Goal: Transaction & Acquisition: Purchase product/service

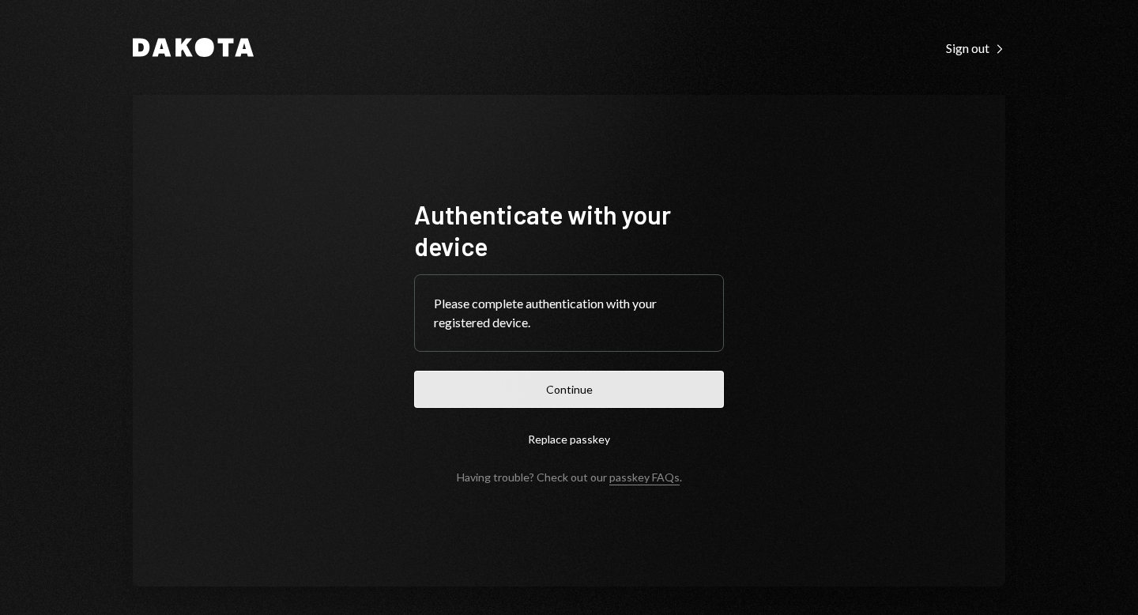
click at [559, 383] on button "Continue" at bounding box center [569, 389] width 310 height 37
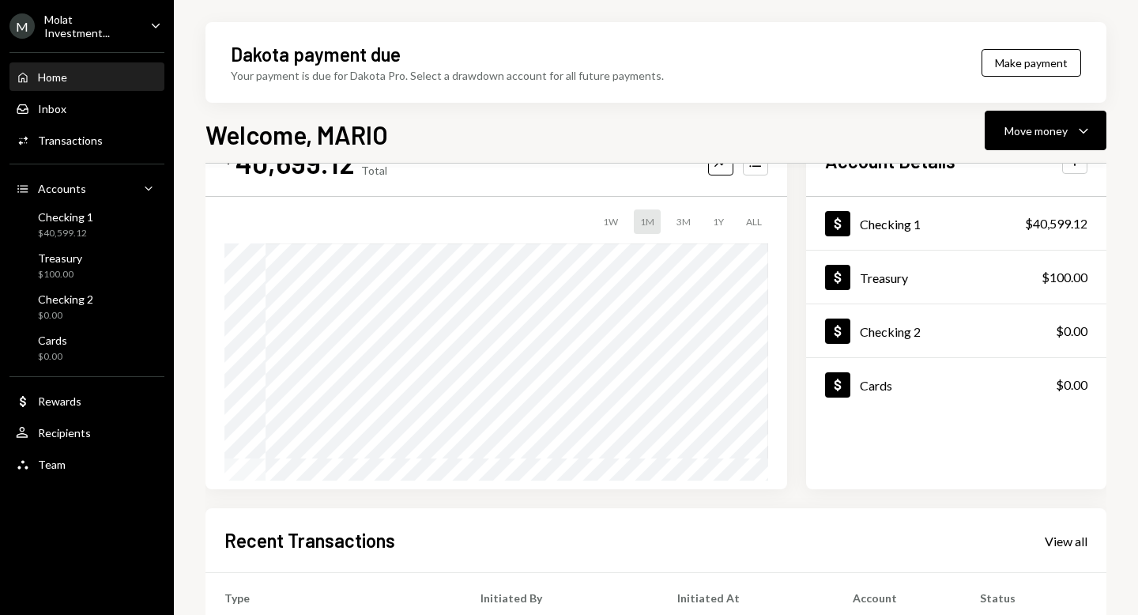
scroll to position [132, 0]
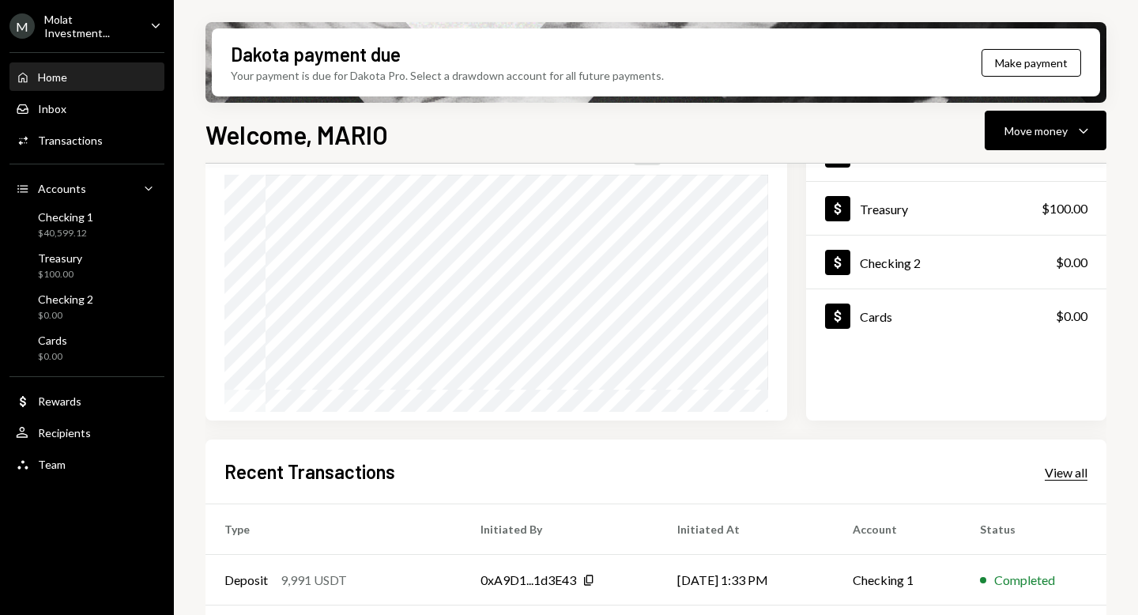
click at [1049, 472] on div "View all" at bounding box center [1065, 473] width 43 height 16
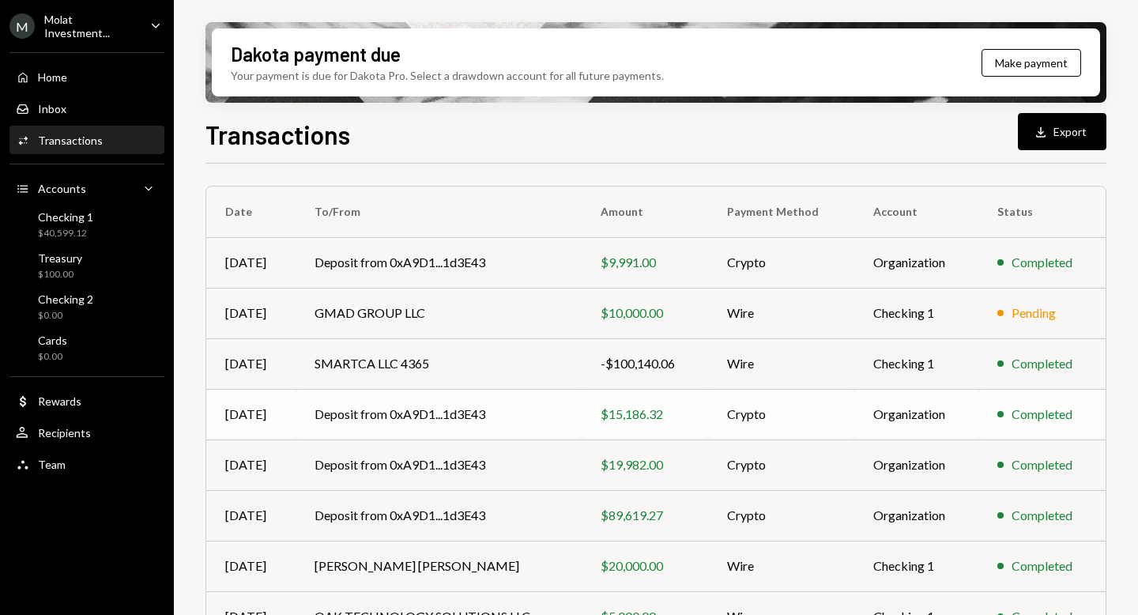
scroll to position [190, 0]
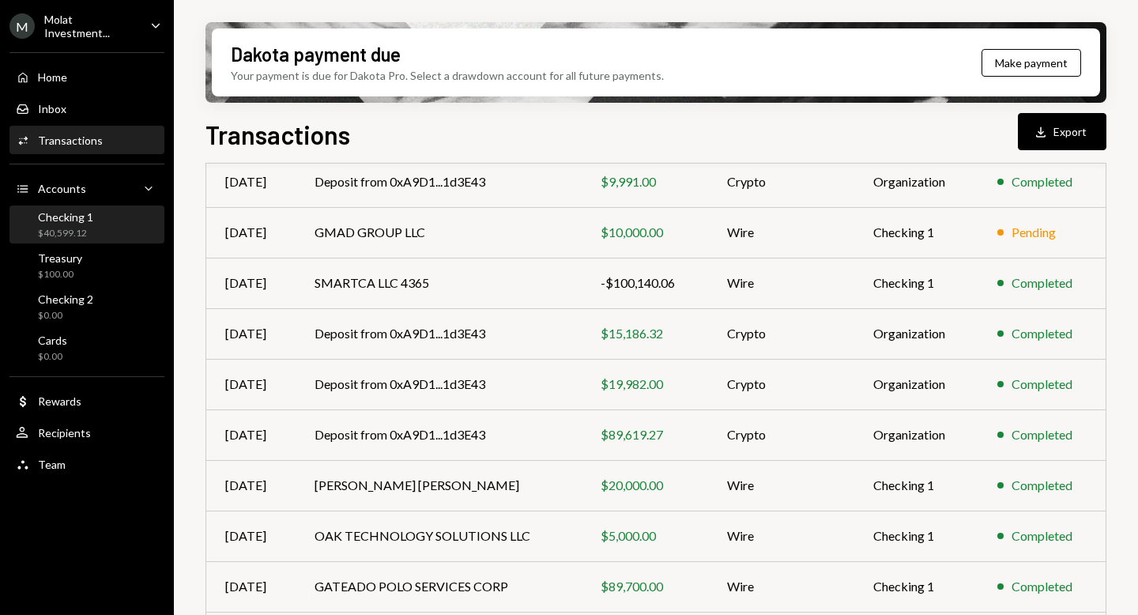
click at [85, 235] on div "$40,599.12" at bounding box center [65, 233] width 55 height 13
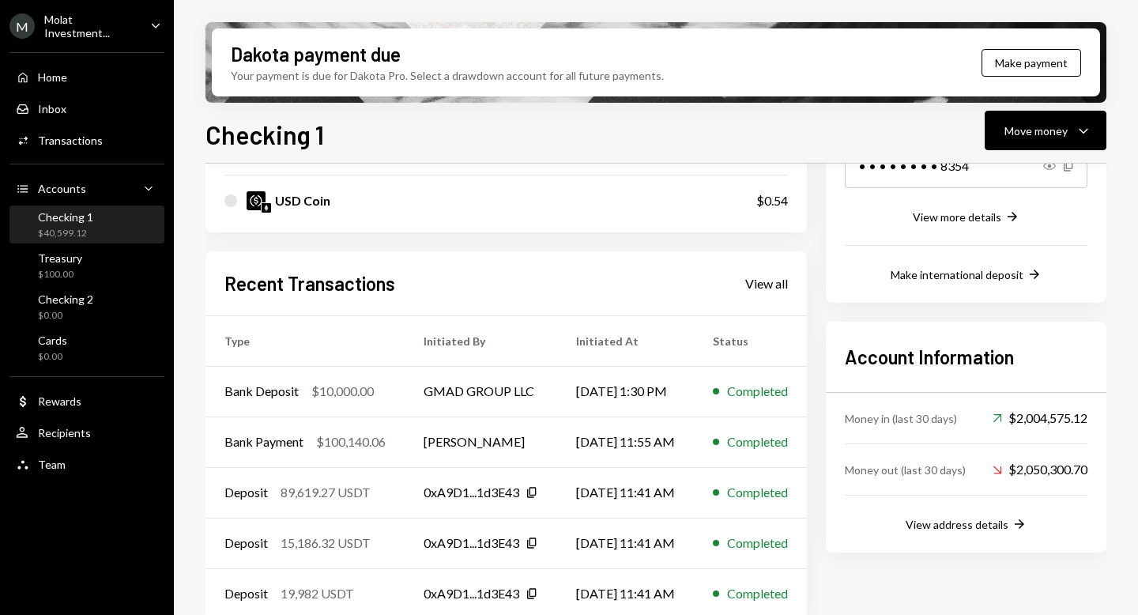
scroll to position [310, 0]
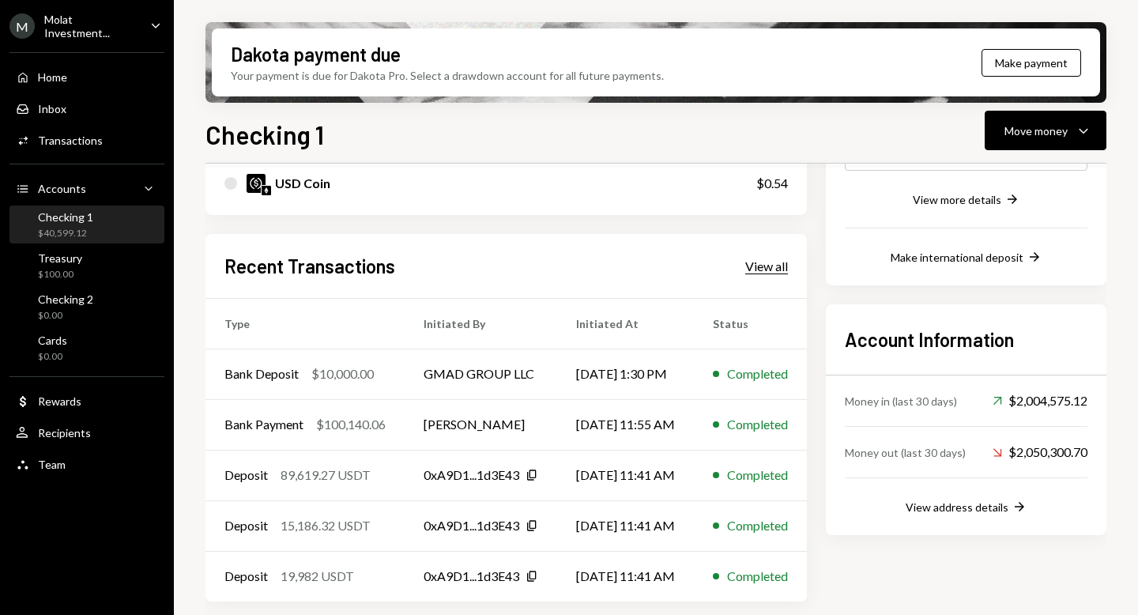
click at [788, 269] on div "View all" at bounding box center [766, 266] width 43 height 16
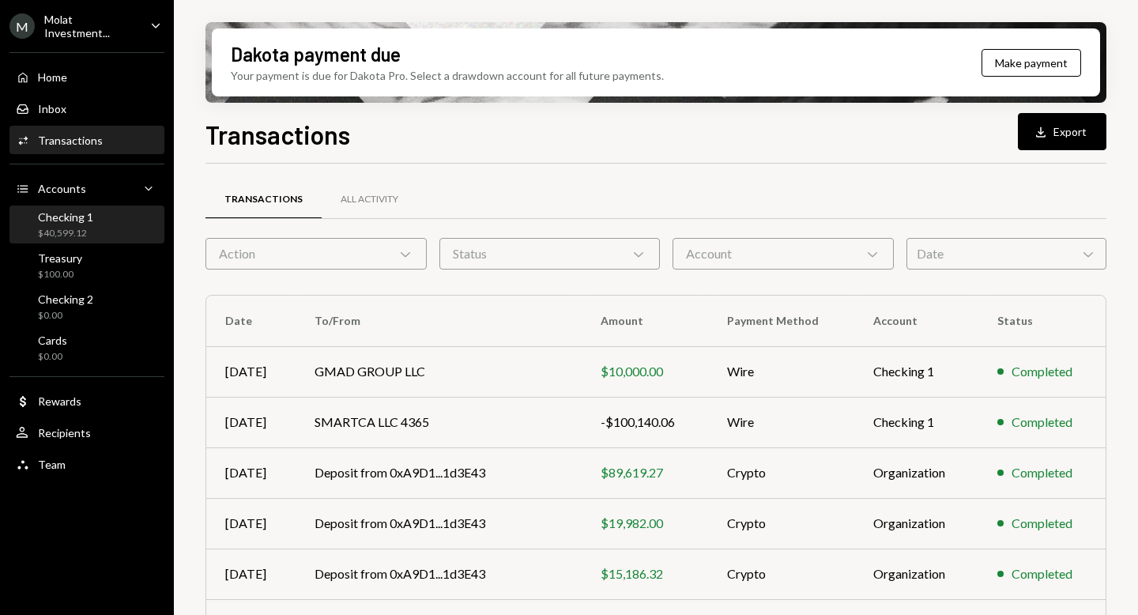
click at [59, 233] on div "$40,599.12" at bounding box center [65, 233] width 55 height 13
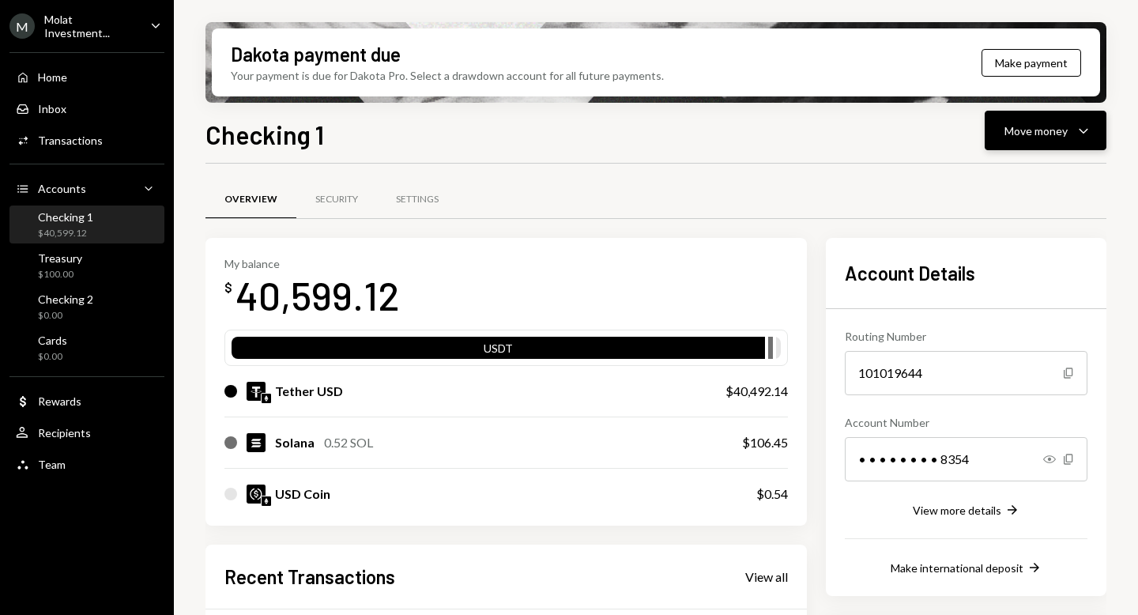
click at [1067, 125] on div "Move money" at bounding box center [1035, 130] width 63 height 17
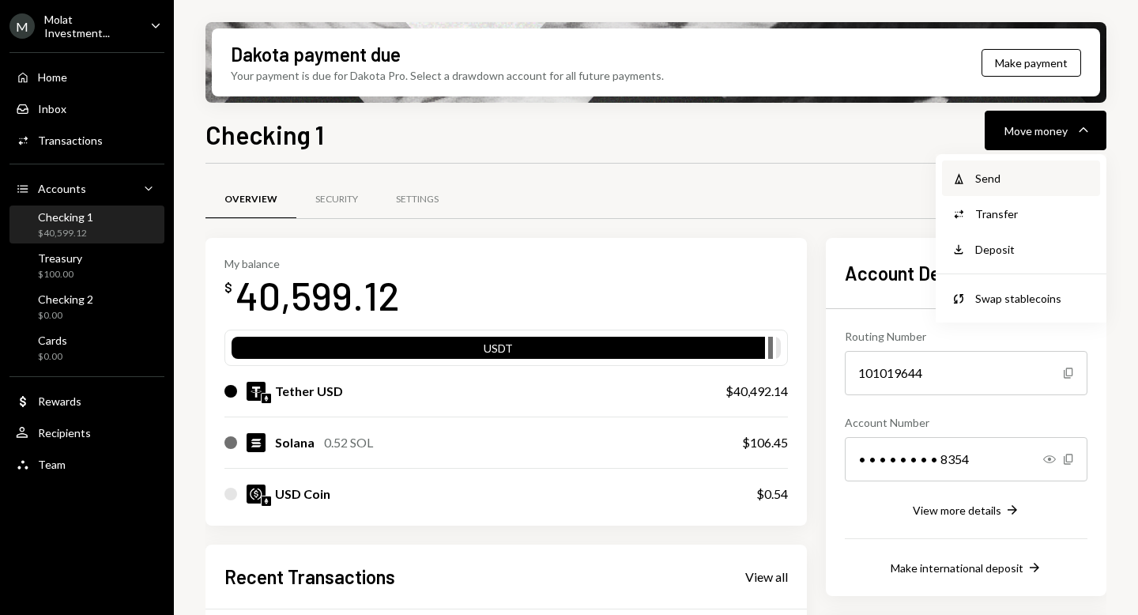
click at [1010, 180] on div "Send" at bounding box center [1032, 178] width 115 height 17
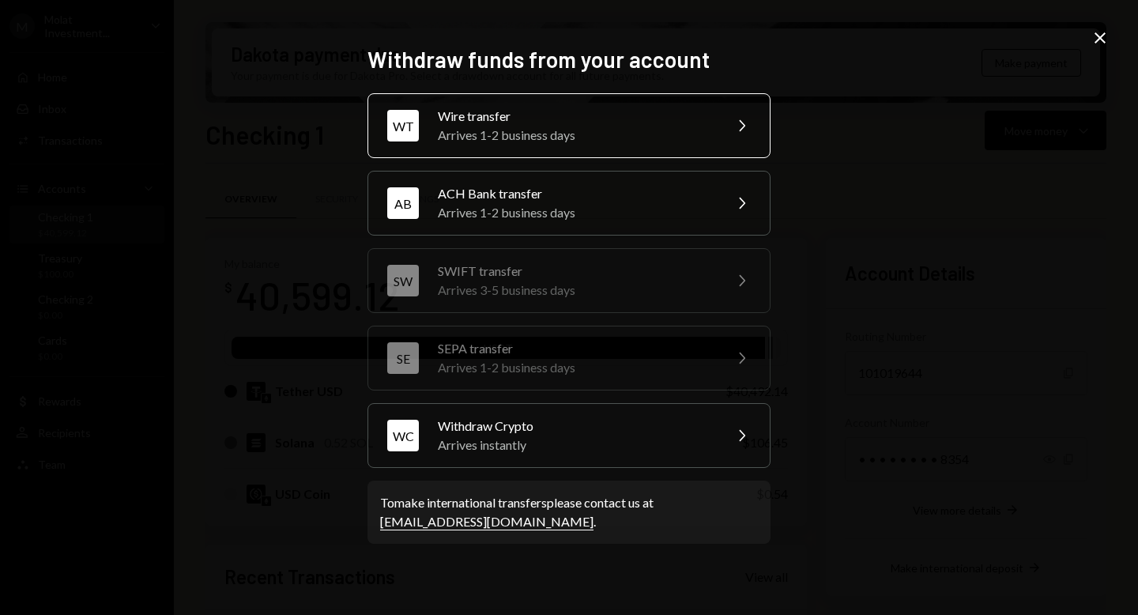
click at [718, 129] on div "WT Wire transfer Arrives 1-2 business days Chevron Right" at bounding box center [568, 125] width 403 height 65
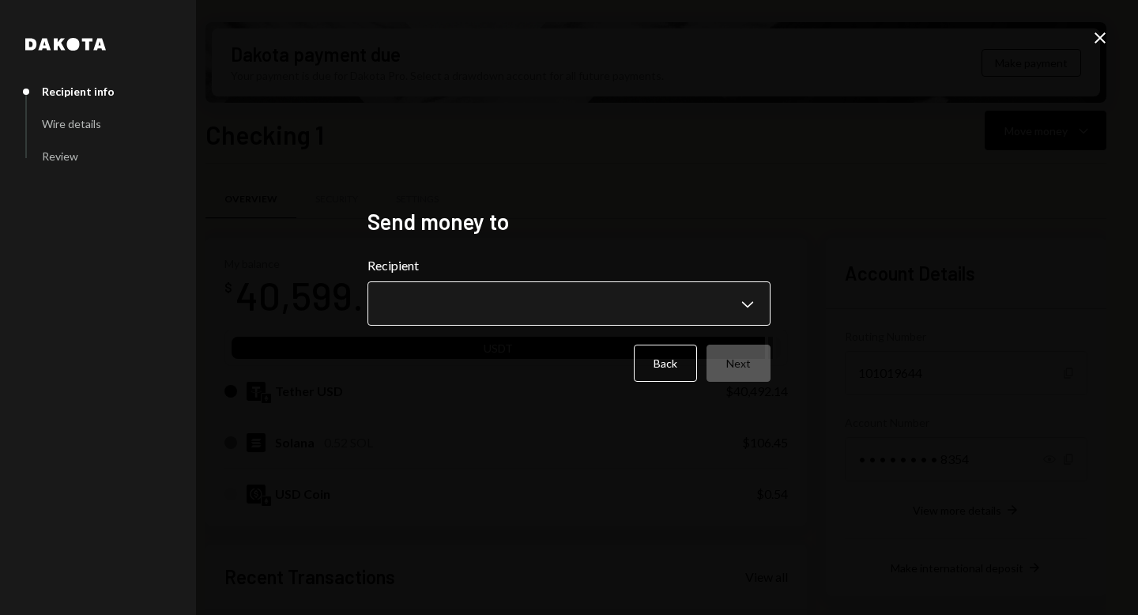
click at [745, 298] on body "M Molat Investment... Caret Down Home Home Inbox Inbox Activities Transactions …" at bounding box center [569, 307] width 1138 height 615
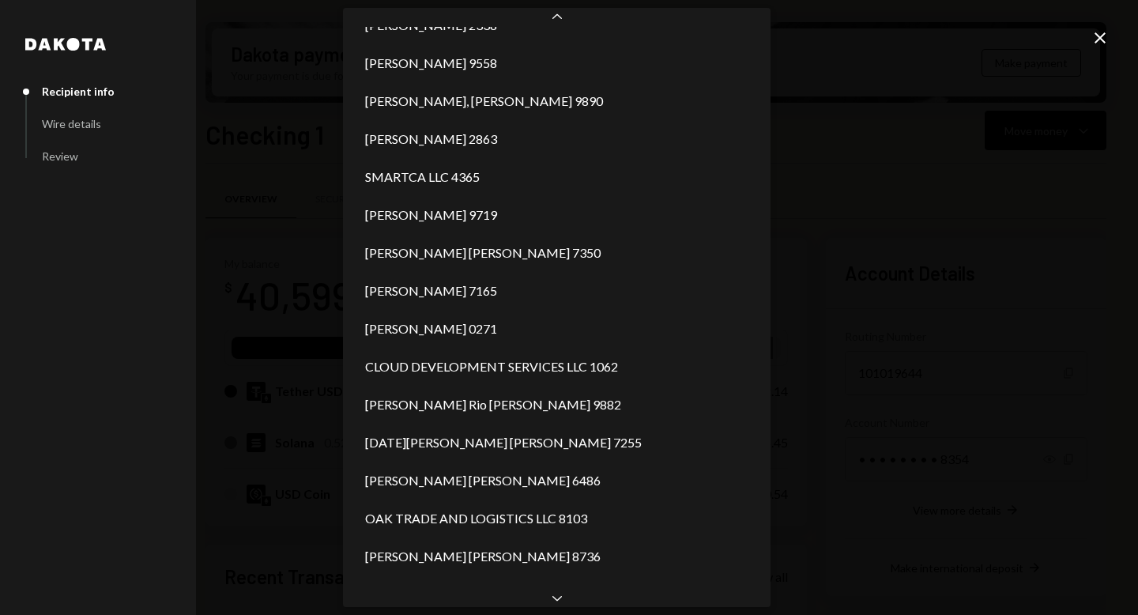
scroll to position [1506, 0]
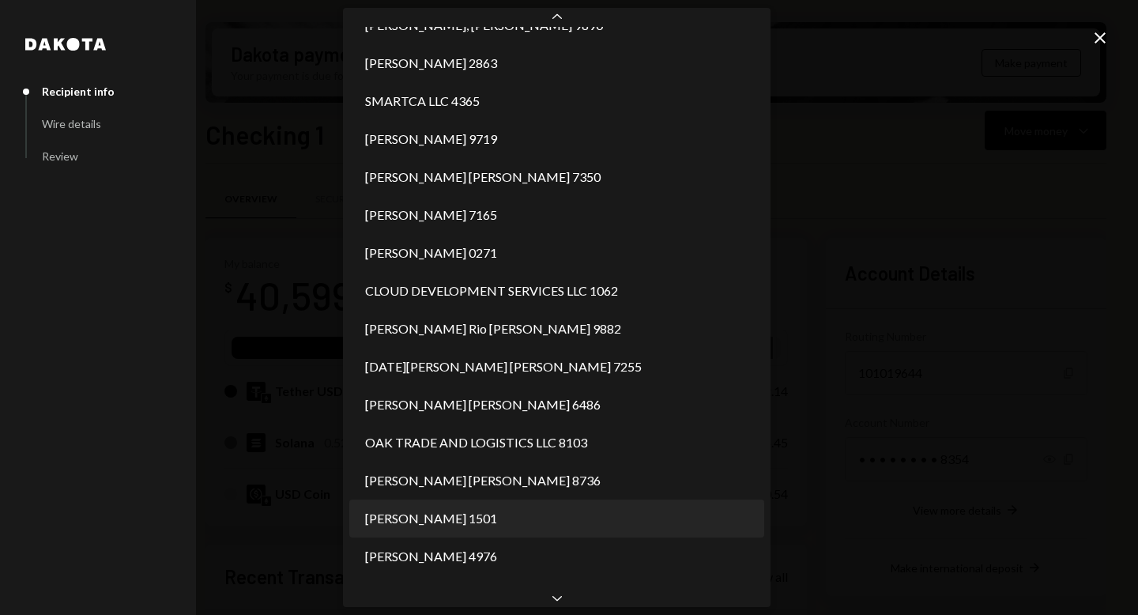
select select "**********"
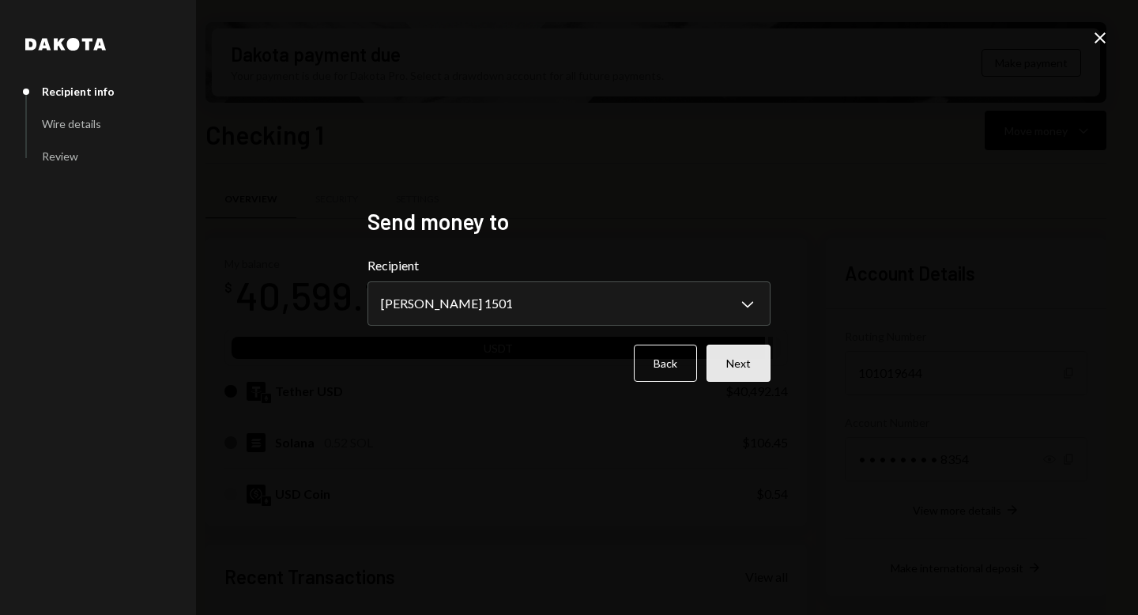
click at [726, 358] on button "Next" at bounding box center [738, 362] width 64 height 37
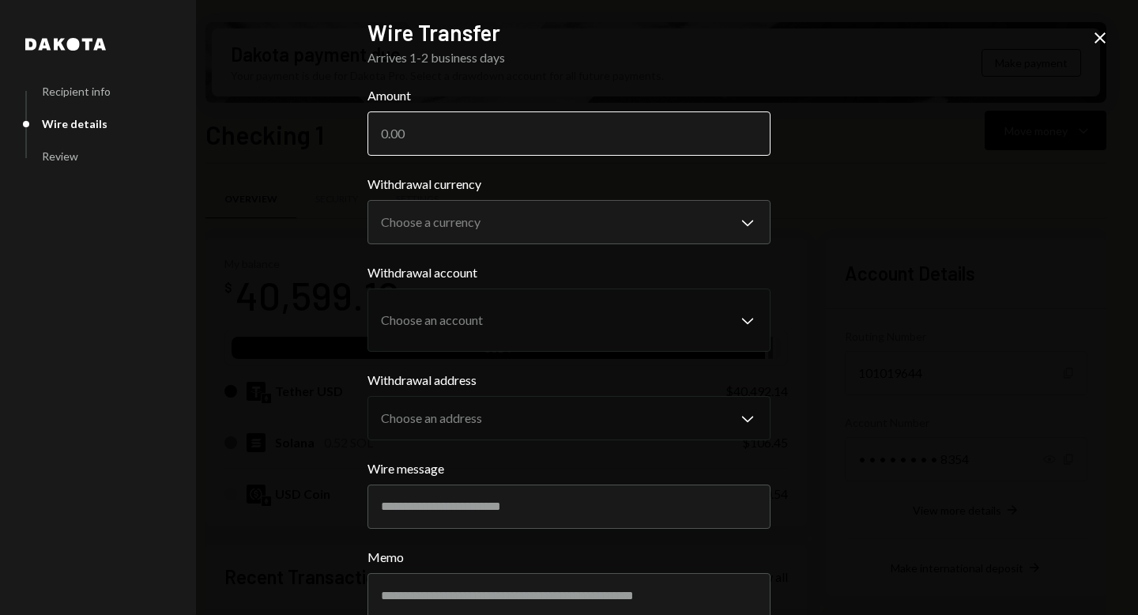
click at [466, 138] on input "Amount" at bounding box center [568, 133] width 403 height 44
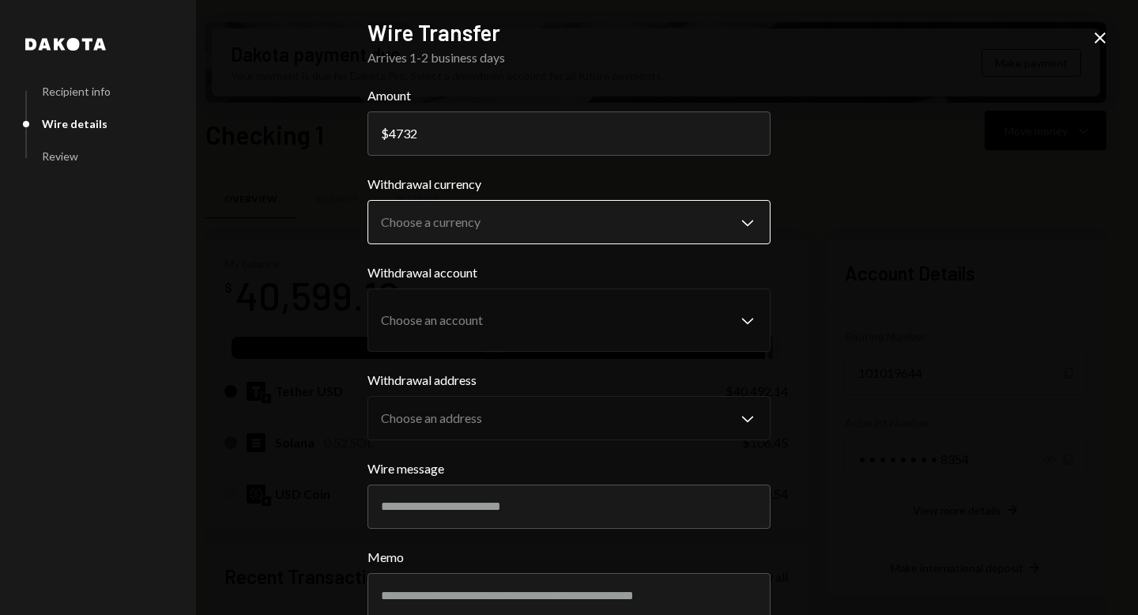
type input "4732"
click at [586, 212] on body "M Molat Investment... Caret Down Home Home Inbox Inbox Activities Transactions …" at bounding box center [569, 307] width 1138 height 615
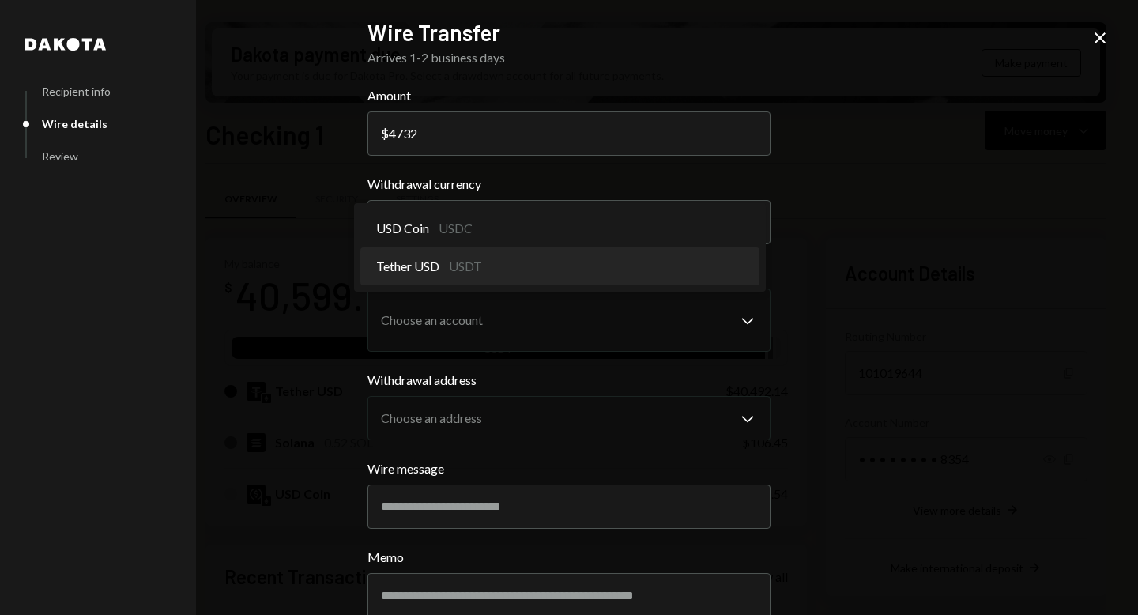
select select "****"
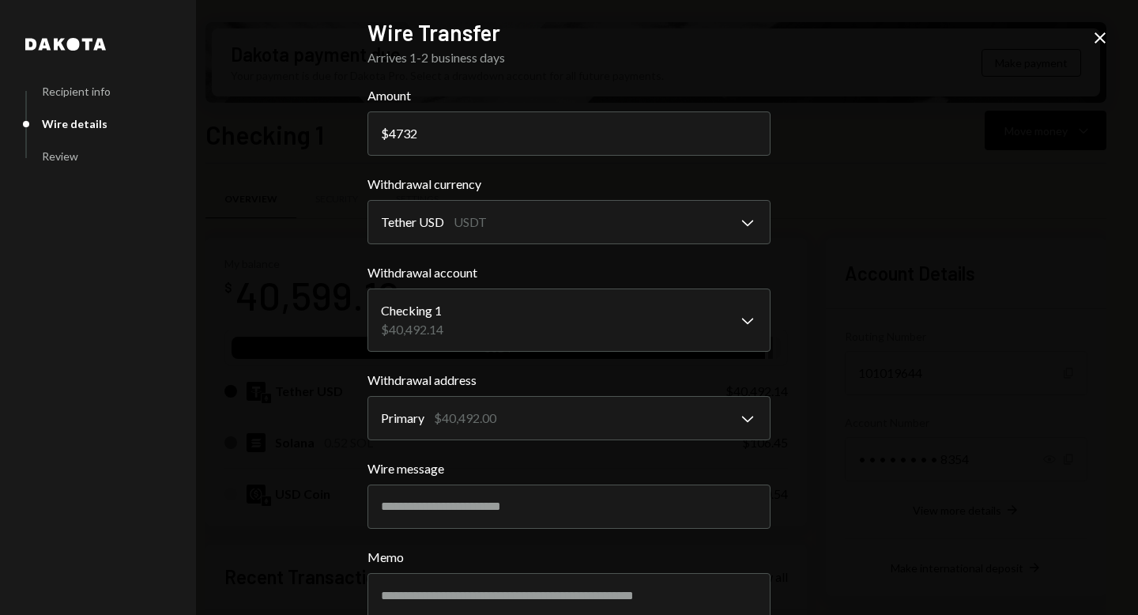
click at [808, 299] on div "**********" at bounding box center [569, 307] width 1138 height 615
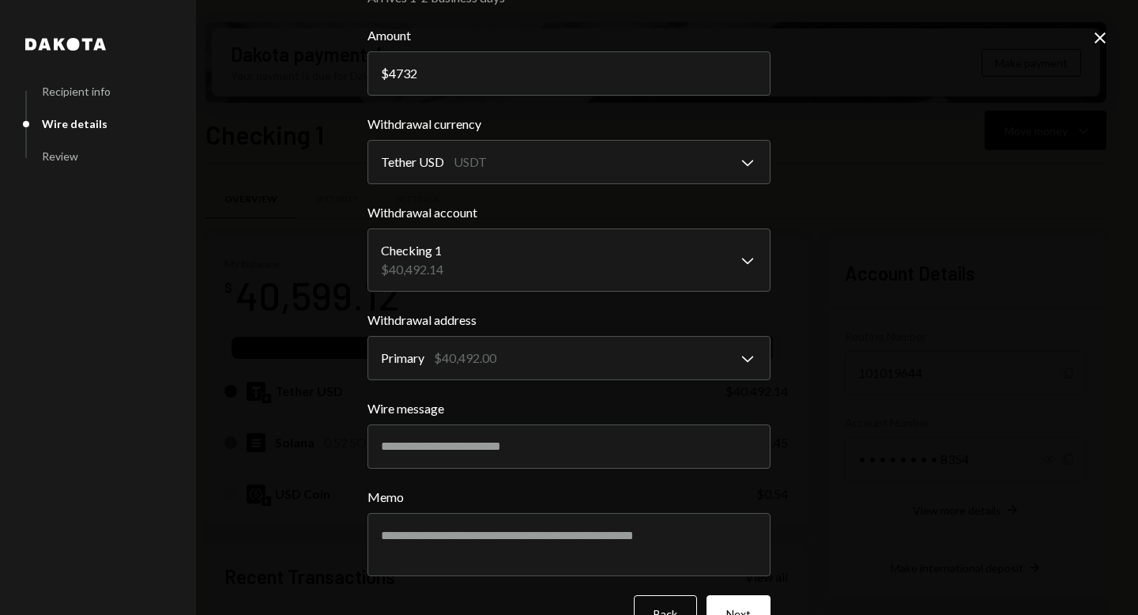
scroll to position [102, 0]
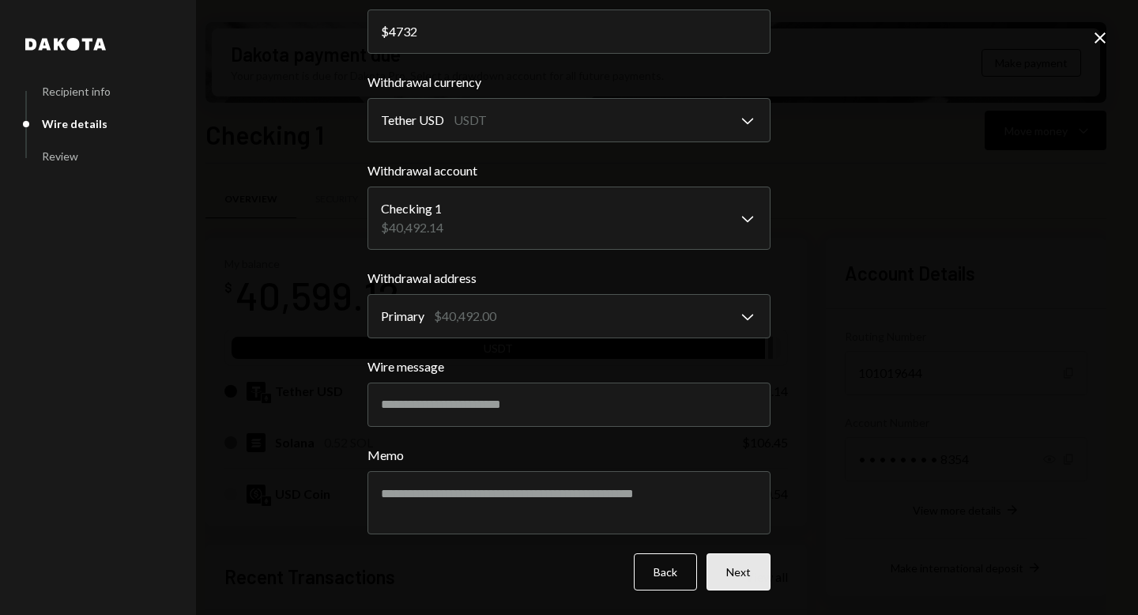
click at [732, 563] on button "Next" at bounding box center [738, 571] width 64 height 37
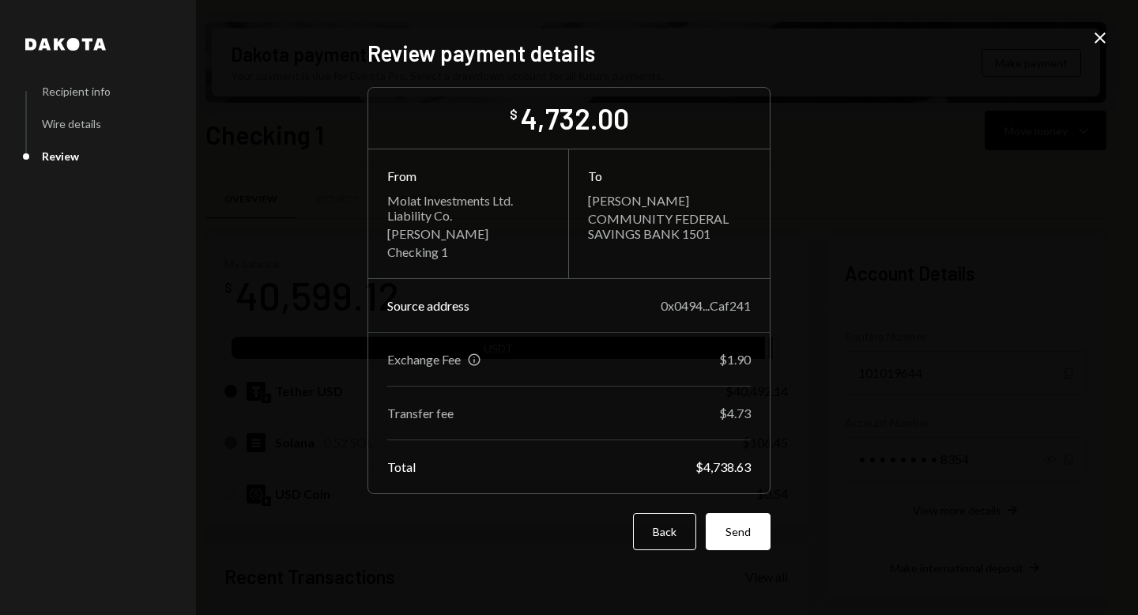
scroll to position [0, 0]
click at [752, 539] on button "Send" at bounding box center [738, 531] width 65 height 37
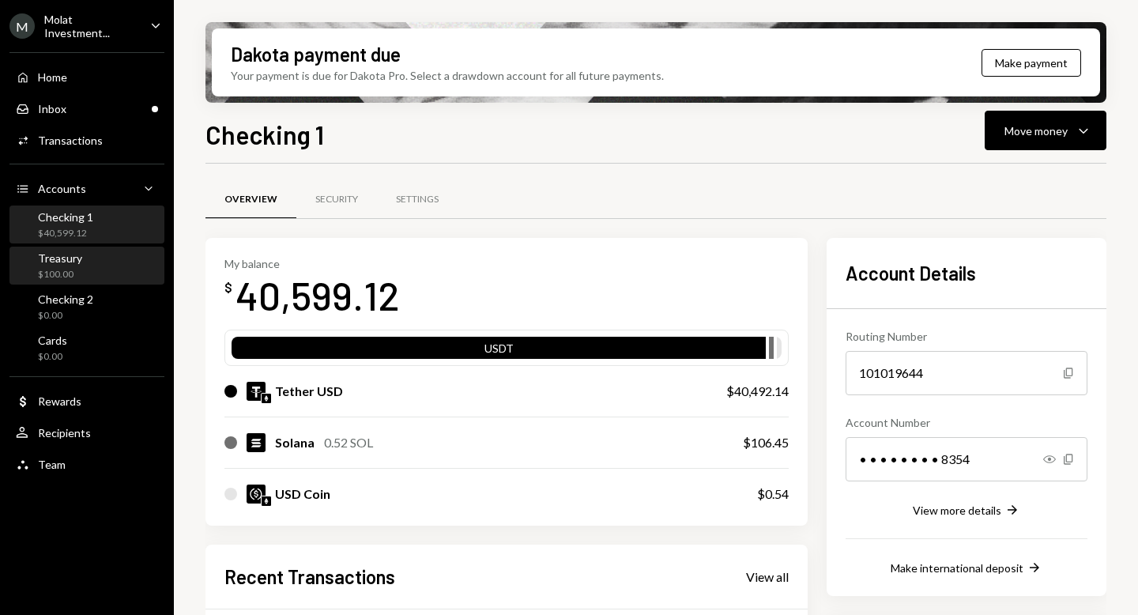
click at [51, 260] on div "Treasury" at bounding box center [60, 257] width 44 height 13
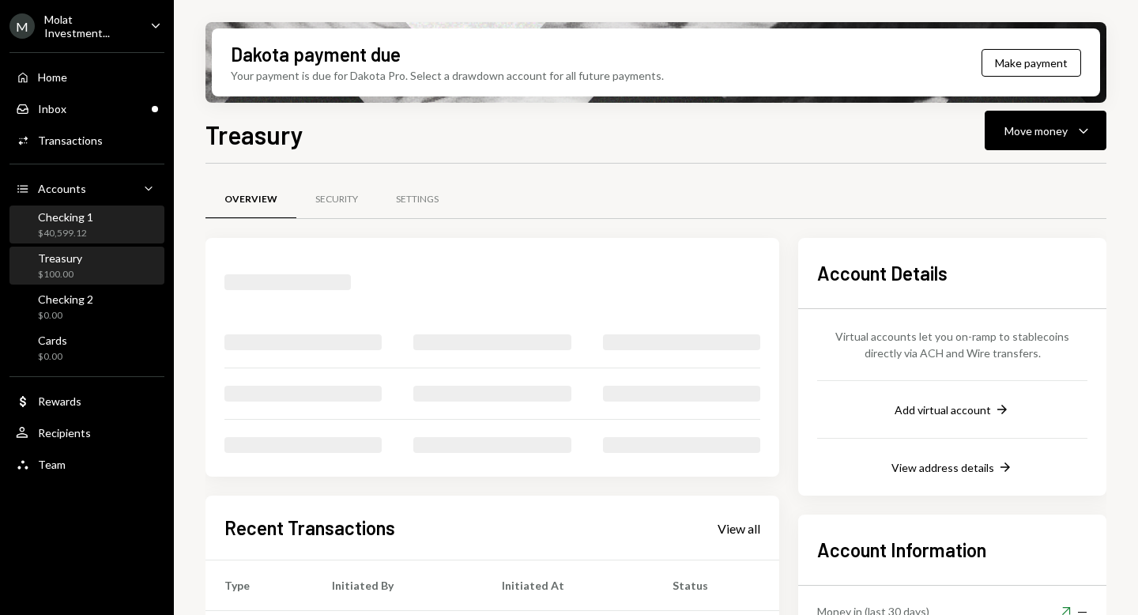
click at [56, 227] on div "$40,599.12" at bounding box center [65, 233] width 55 height 13
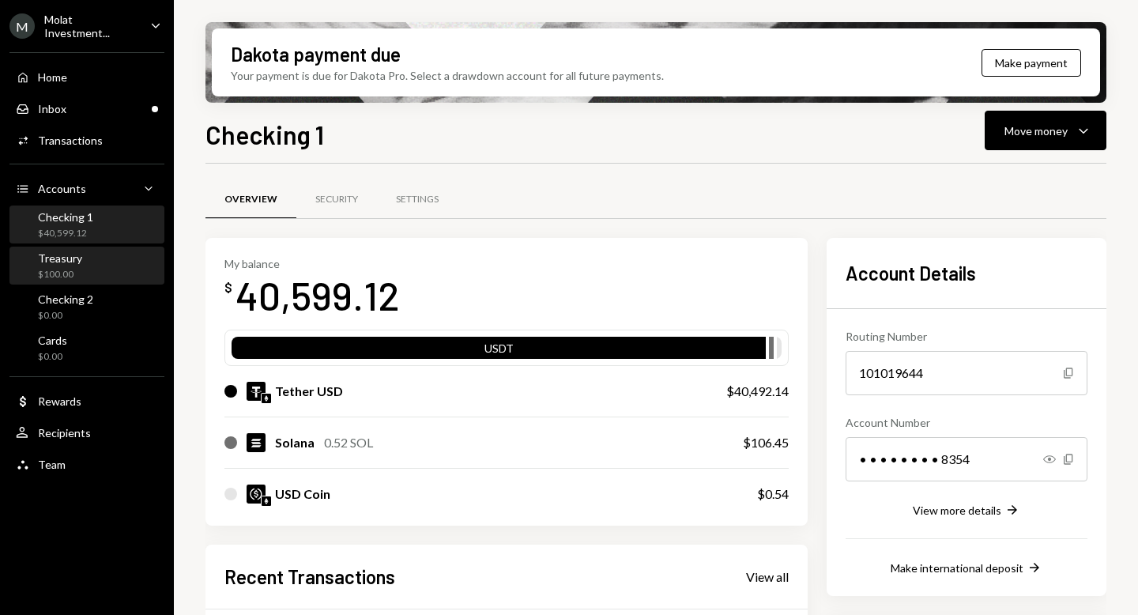
click at [40, 264] on div "Treasury $100.00" at bounding box center [60, 266] width 44 height 30
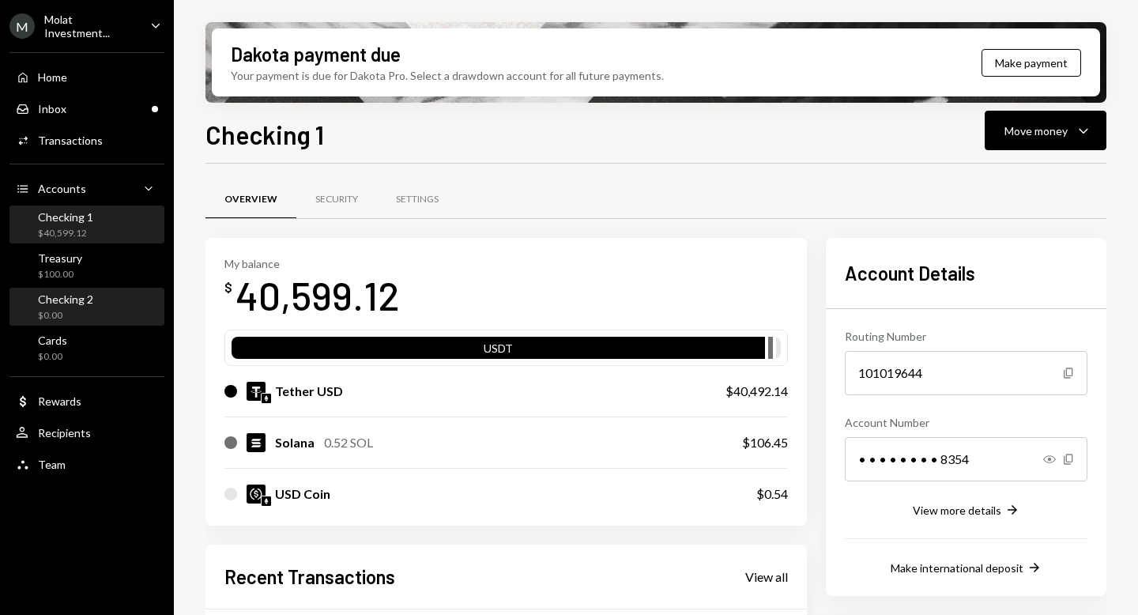
click at [79, 294] on div "Checking 2" at bounding box center [65, 298] width 55 height 13
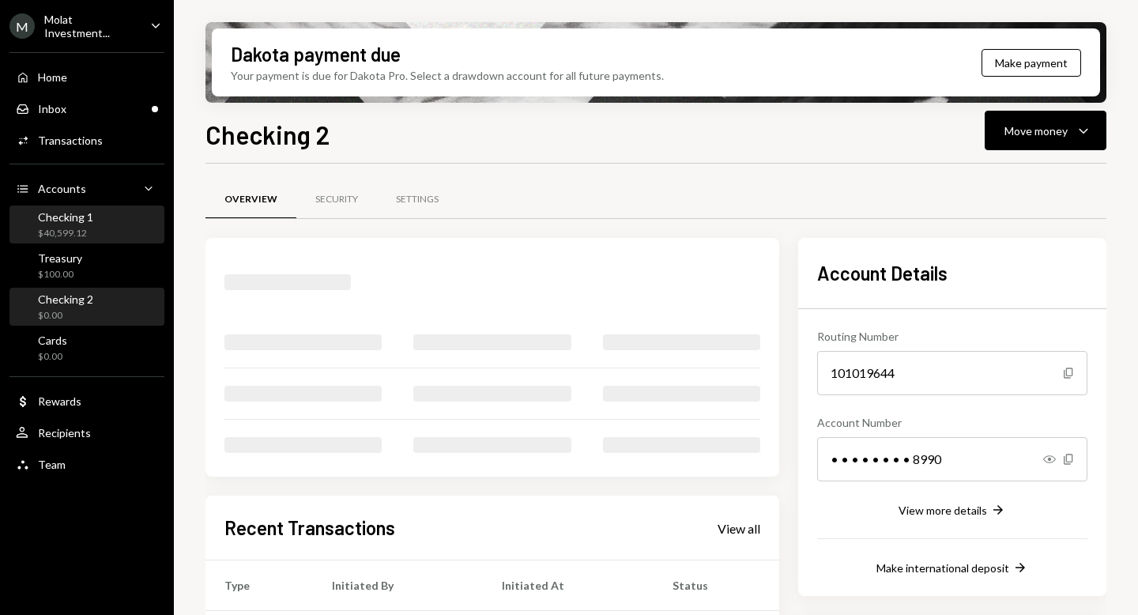
click at [58, 223] on div "Checking 1 $40,599.12" at bounding box center [65, 225] width 55 height 30
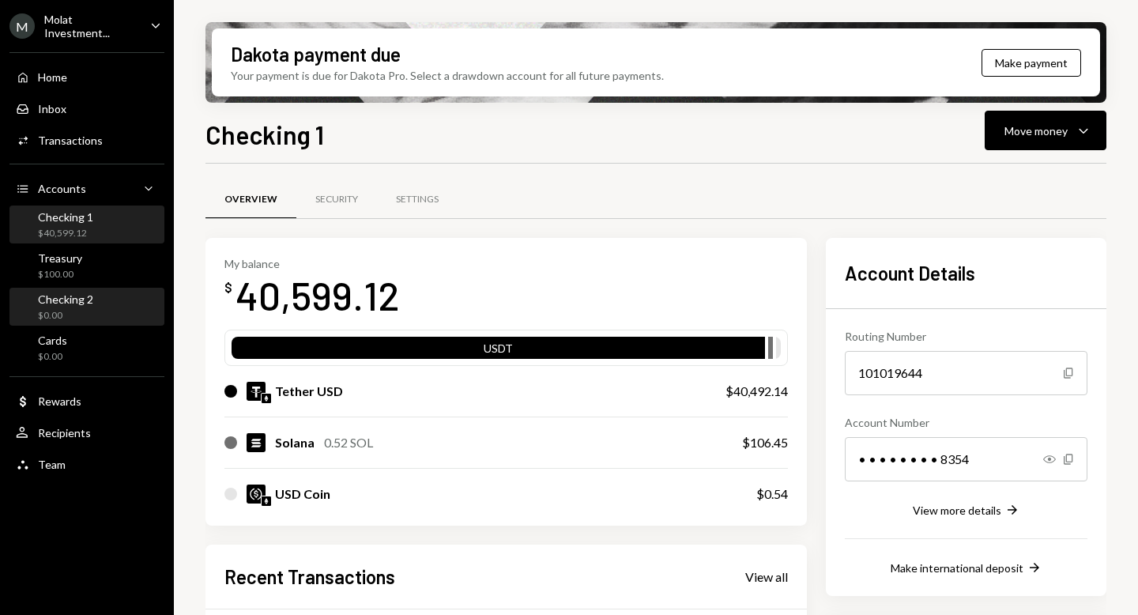
click at [74, 288] on link "Checking 2 $0.00" at bounding box center [86, 307] width 155 height 38
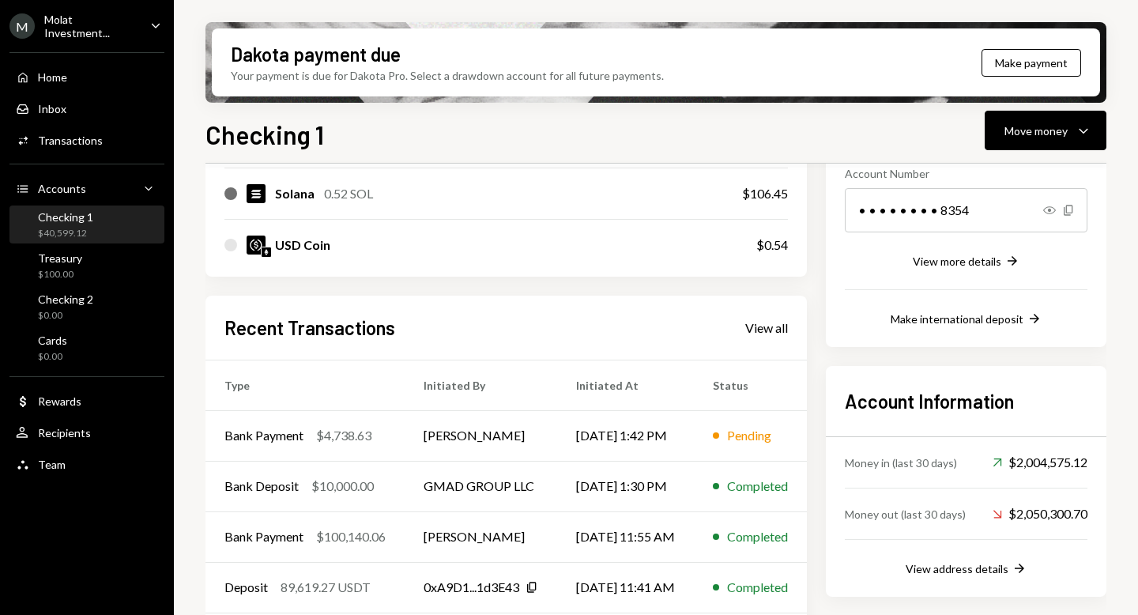
scroll to position [249, 0]
click at [453, 435] on td "[PERSON_NAME]" at bounding box center [481, 435] width 152 height 51
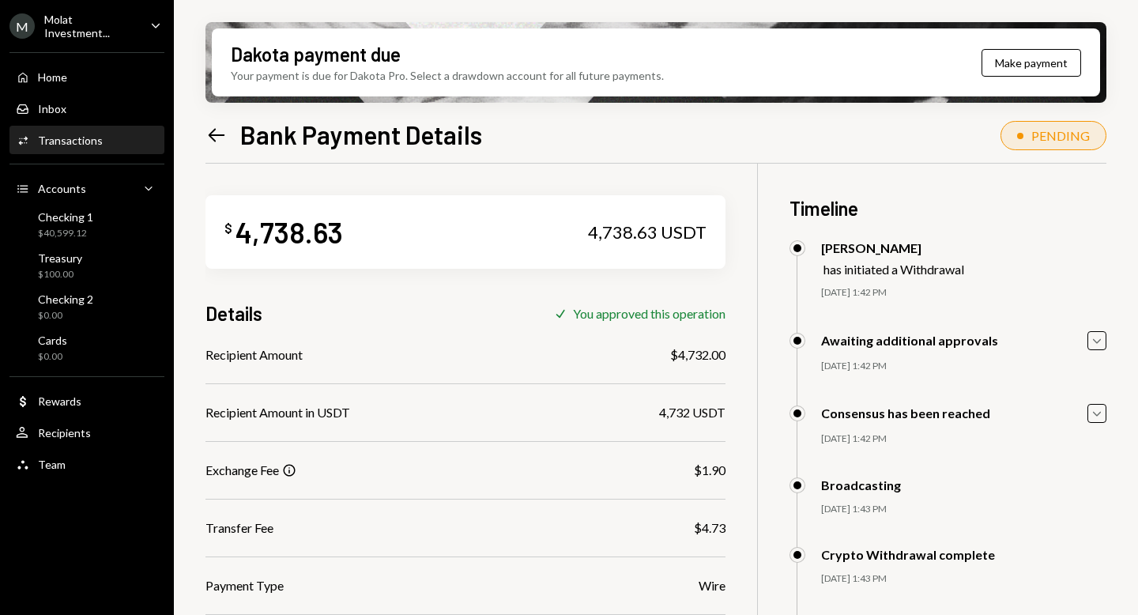
click at [213, 129] on icon "Left Arrow" at bounding box center [216, 135] width 22 height 22
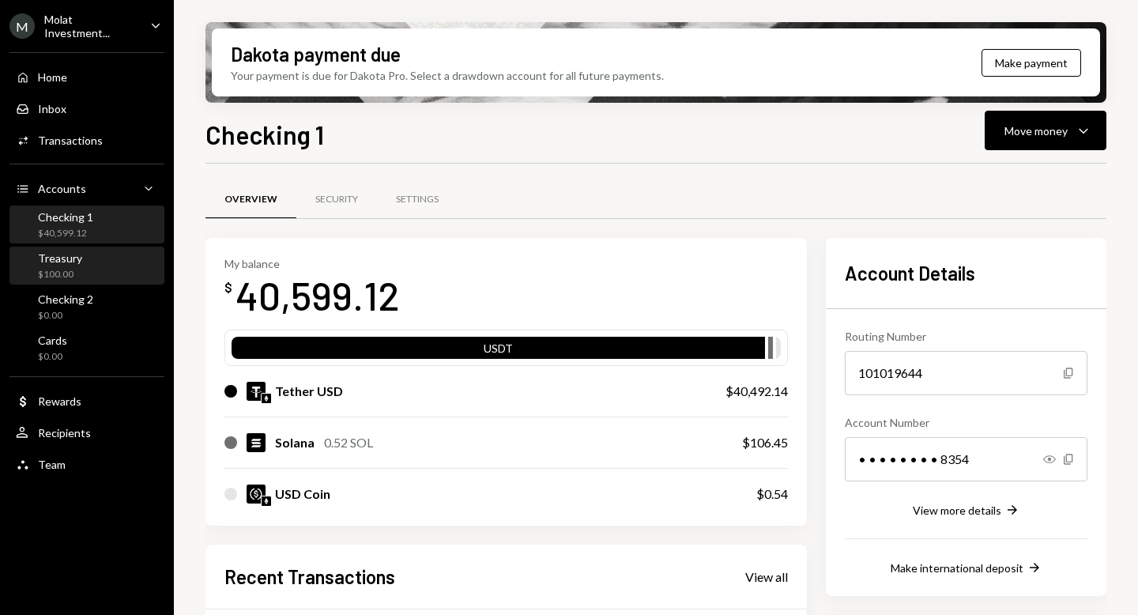
click at [96, 269] on div "Treasury $100.00" at bounding box center [87, 266] width 142 height 30
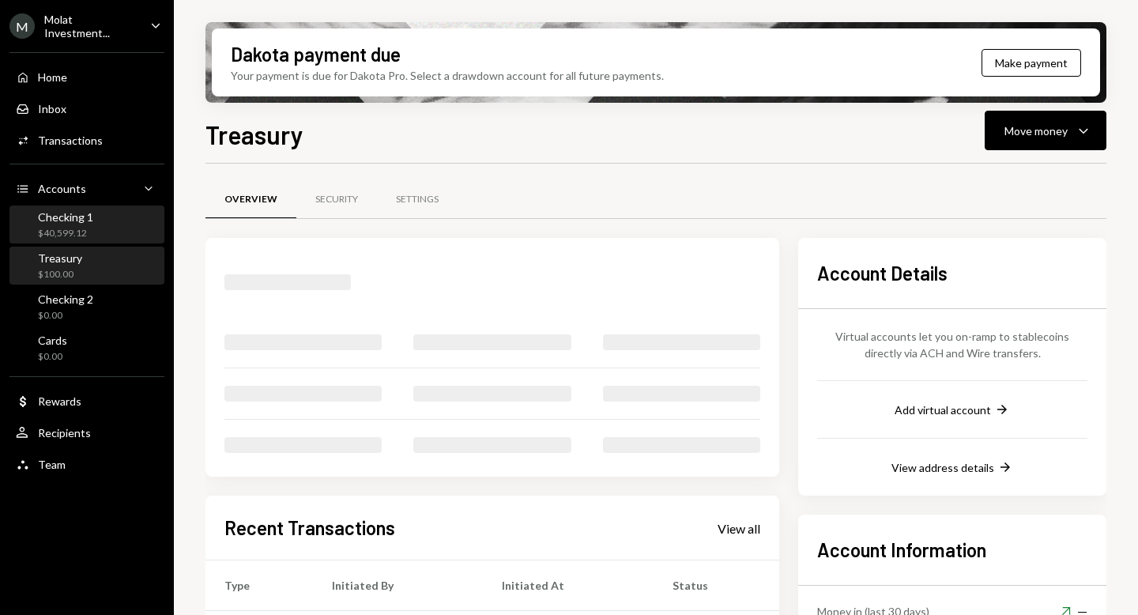
click at [58, 221] on div "Checking 1 $40,599.12" at bounding box center [65, 225] width 55 height 30
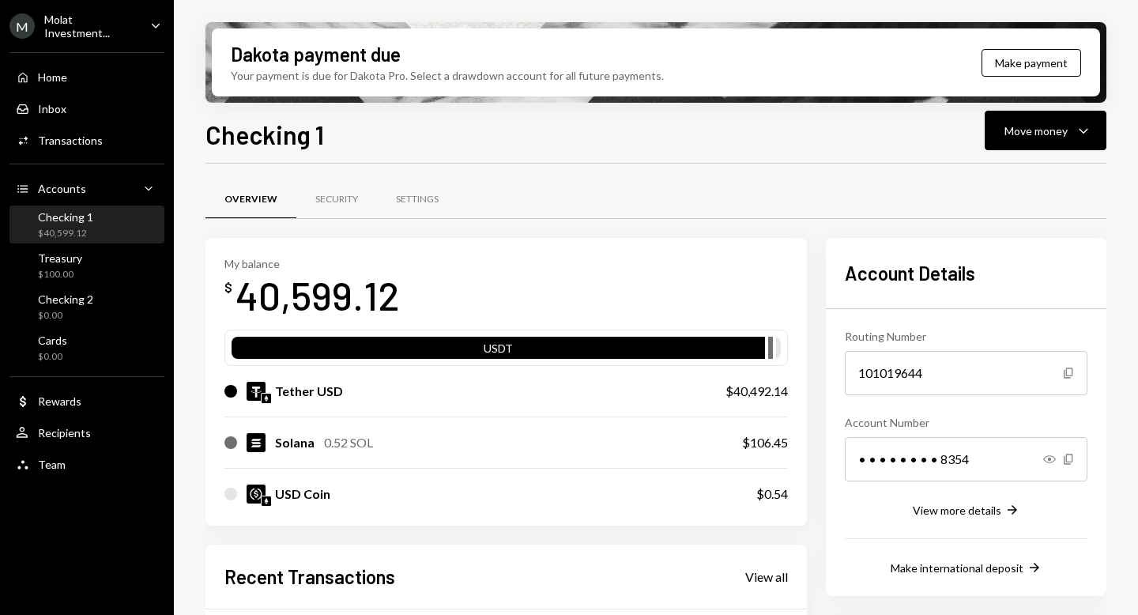
click at [100, 220] on div "Checking 1 $40,599.12" at bounding box center [87, 225] width 142 height 30
click at [69, 236] on div "$40,599.12" at bounding box center [65, 233] width 55 height 13
click at [58, 259] on div "Treasury" at bounding box center [60, 257] width 44 height 13
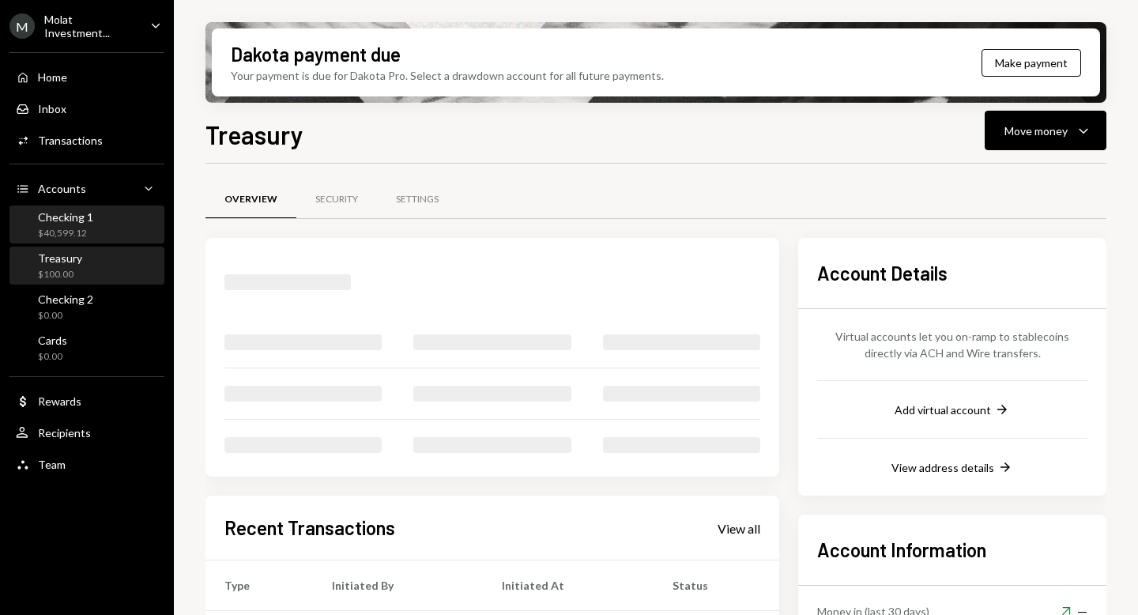
click at [62, 229] on div "$40,599.12" at bounding box center [65, 233] width 55 height 13
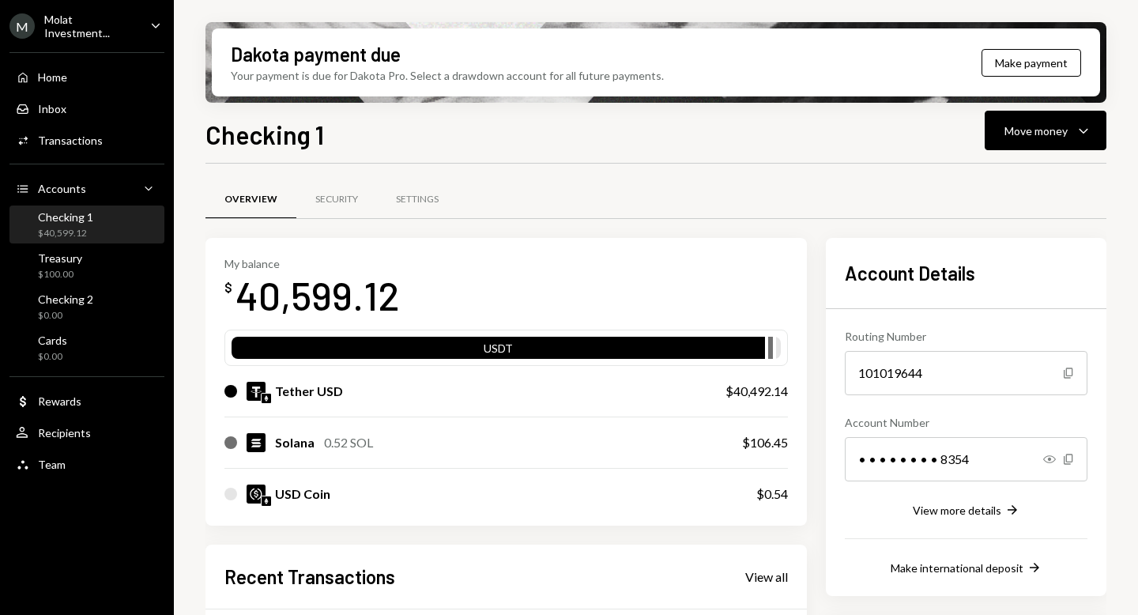
scroll to position [310, 0]
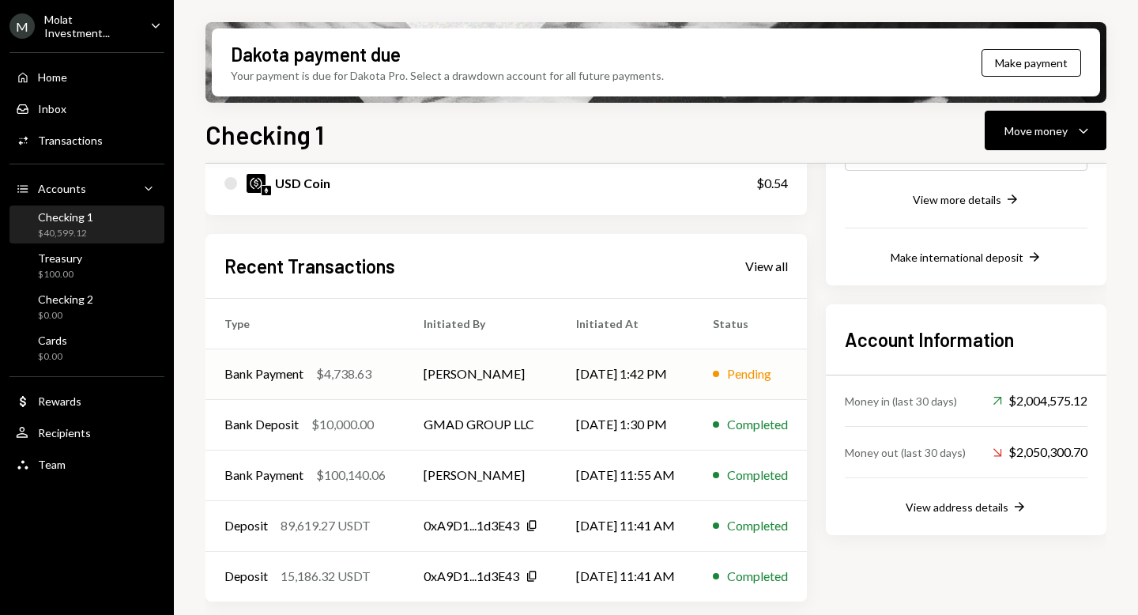
click at [365, 374] on div "$4,738.63" at bounding box center [343, 373] width 55 height 19
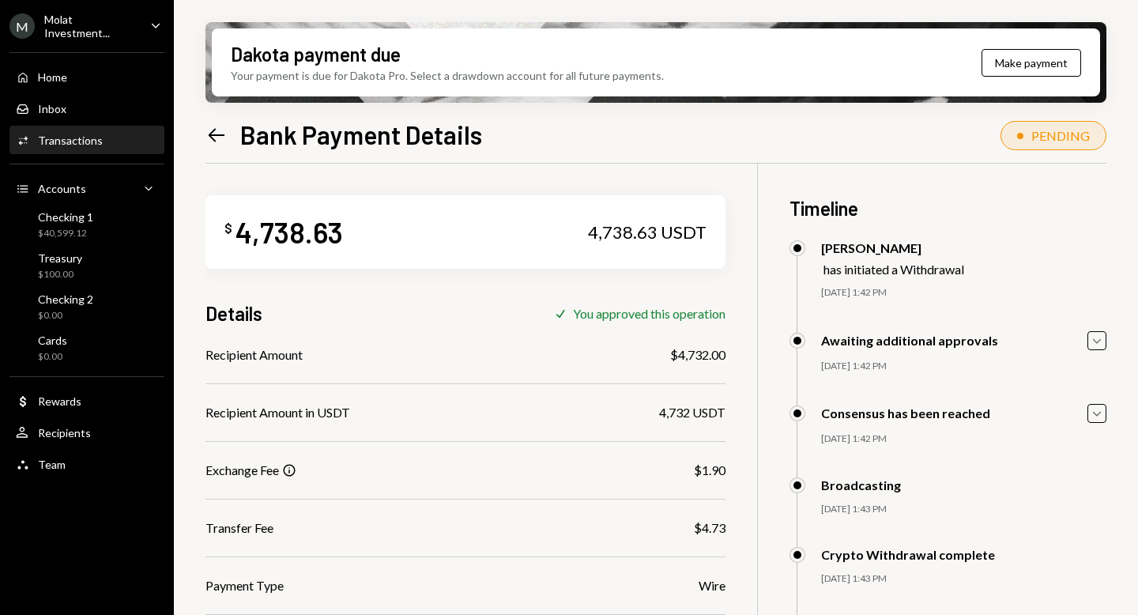
click at [210, 134] on icon at bounding box center [217, 134] width 17 height 13
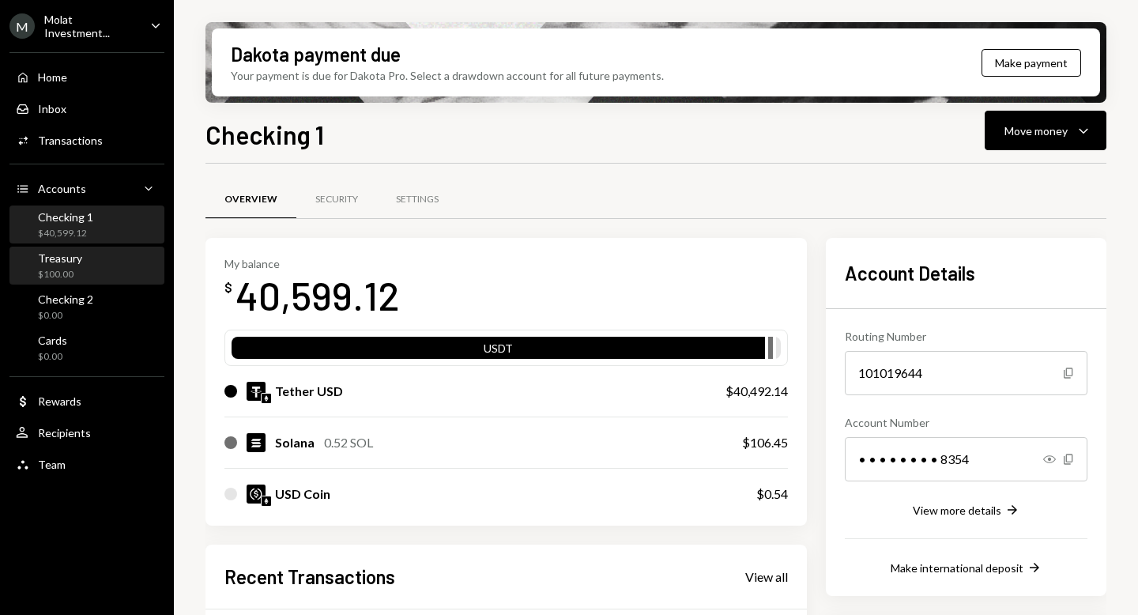
click at [87, 260] on div "Treasury $100.00" at bounding box center [87, 266] width 142 height 30
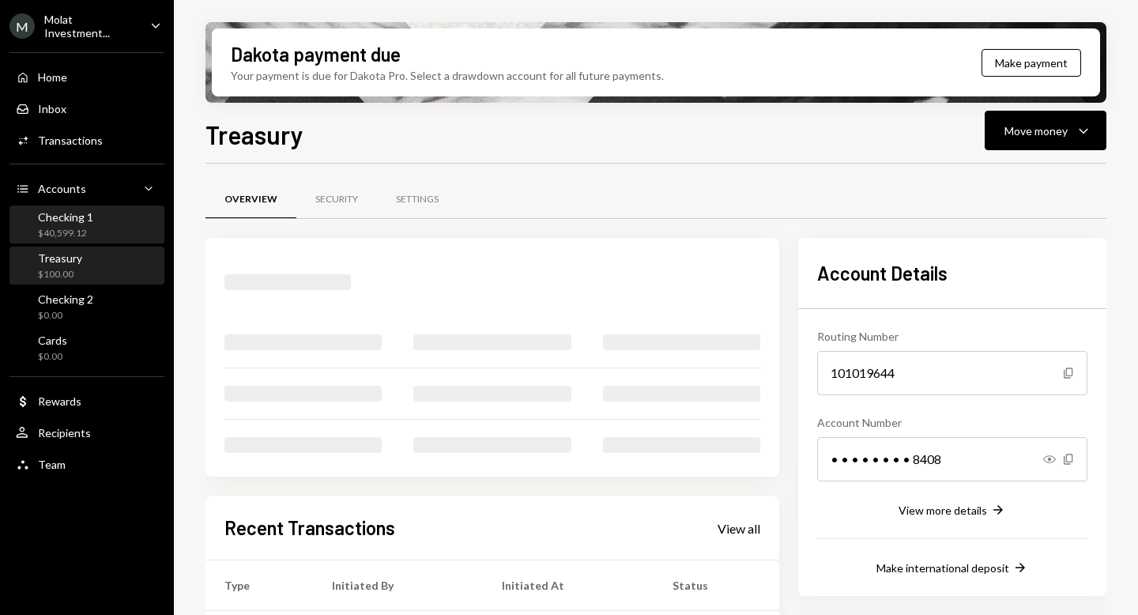
click at [81, 216] on div "Checking 1" at bounding box center [65, 216] width 55 height 13
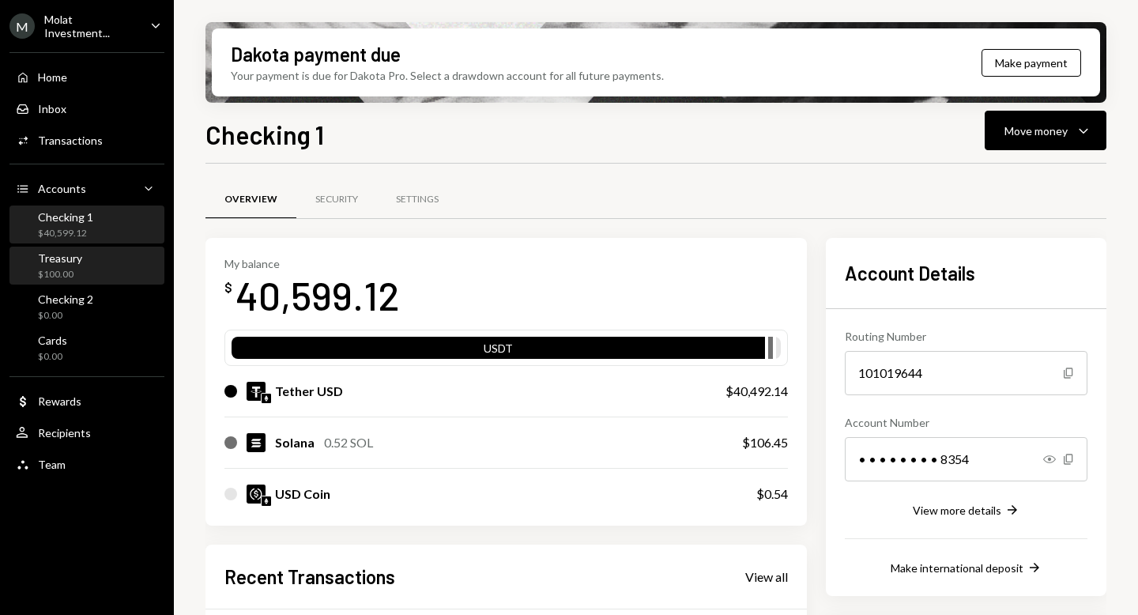
click at [103, 274] on div "Treasury $100.00" at bounding box center [87, 266] width 142 height 30
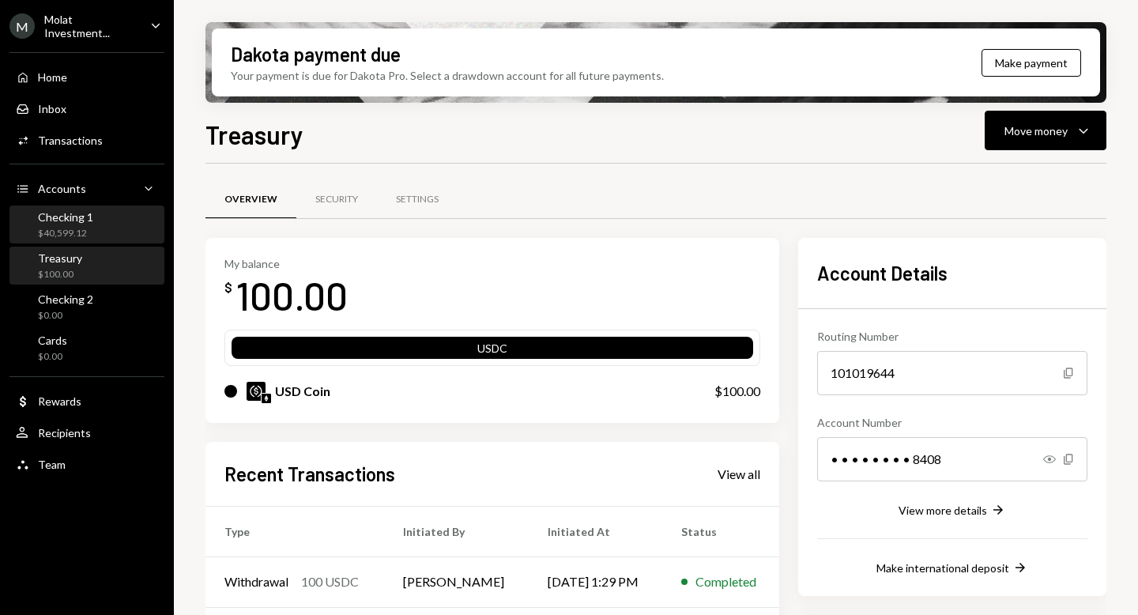
click at [85, 235] on div "$40,599.12" at bounding box center [65, 233] width 55 height 13
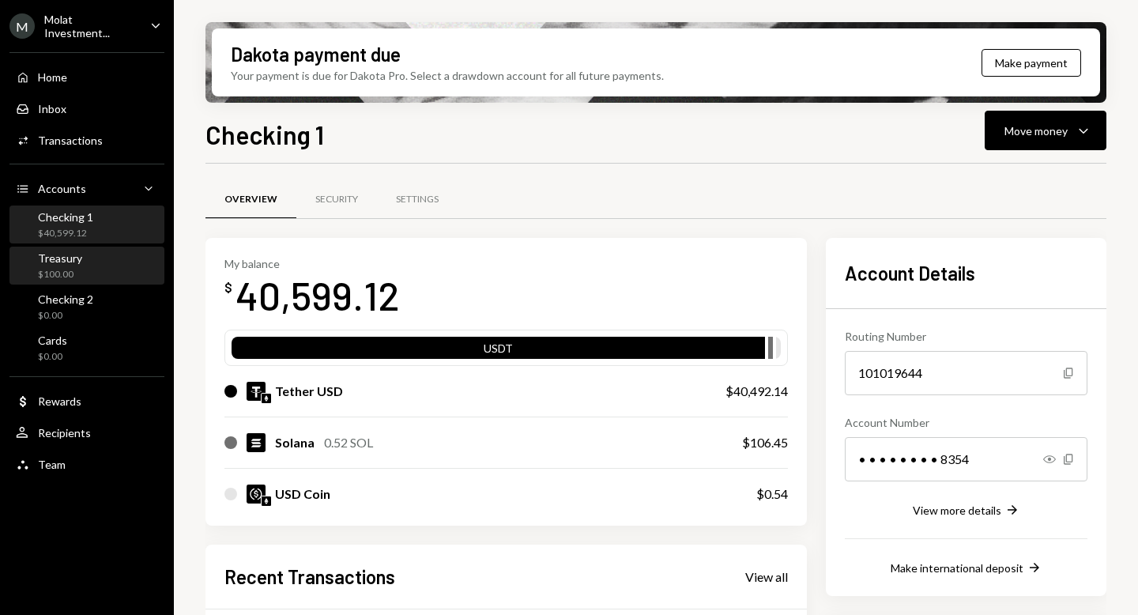
click at [84, 258] on div "Treasury $100.00" at bounding box center [87, 266] width 142 height 30
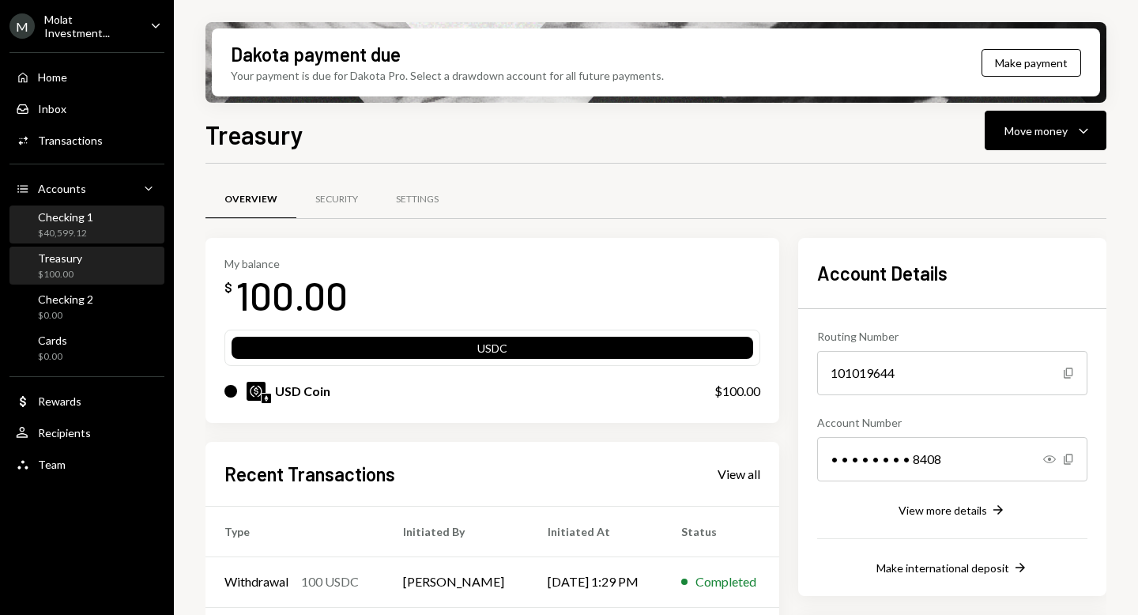
click at [85, 230] on div "$40,599.12" at bounding box center [65, 233] width 55 height 13
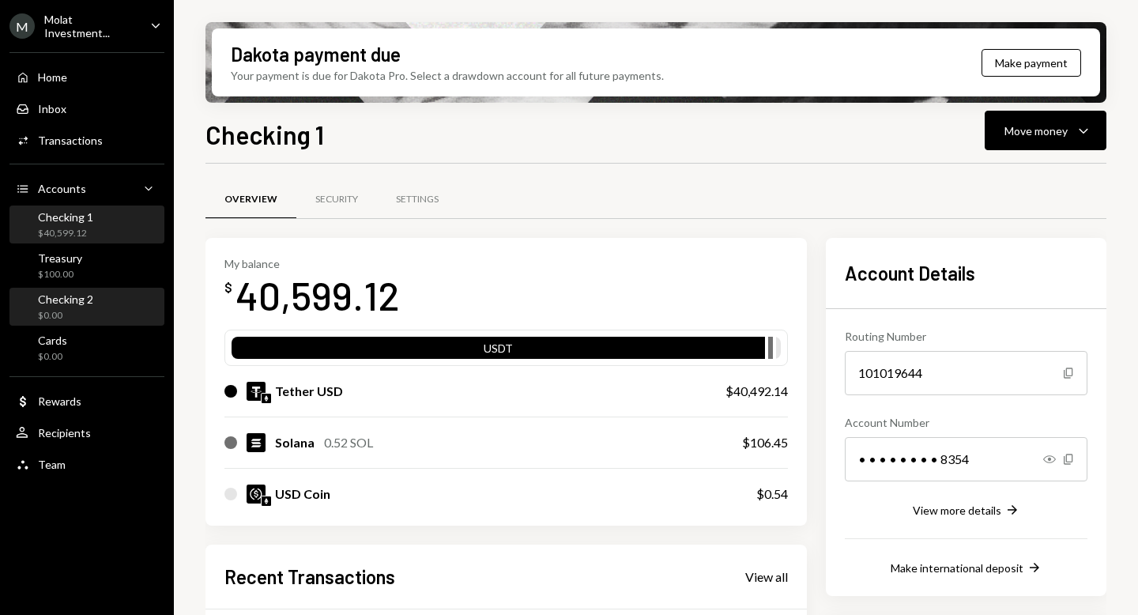
click at [103, 292] on div "Checking 2 $0.00" at bounding box center [87, 307] width 142 height 30
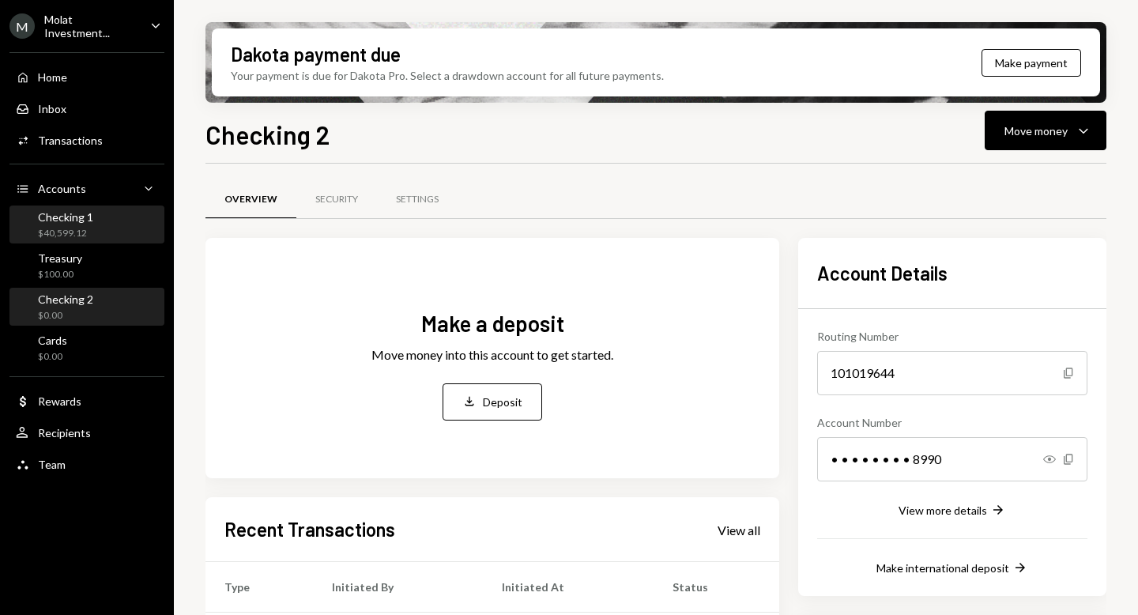
click at [65, 229] on div "$40,599.12" at bounding box center [65, 233] width 55 height 13
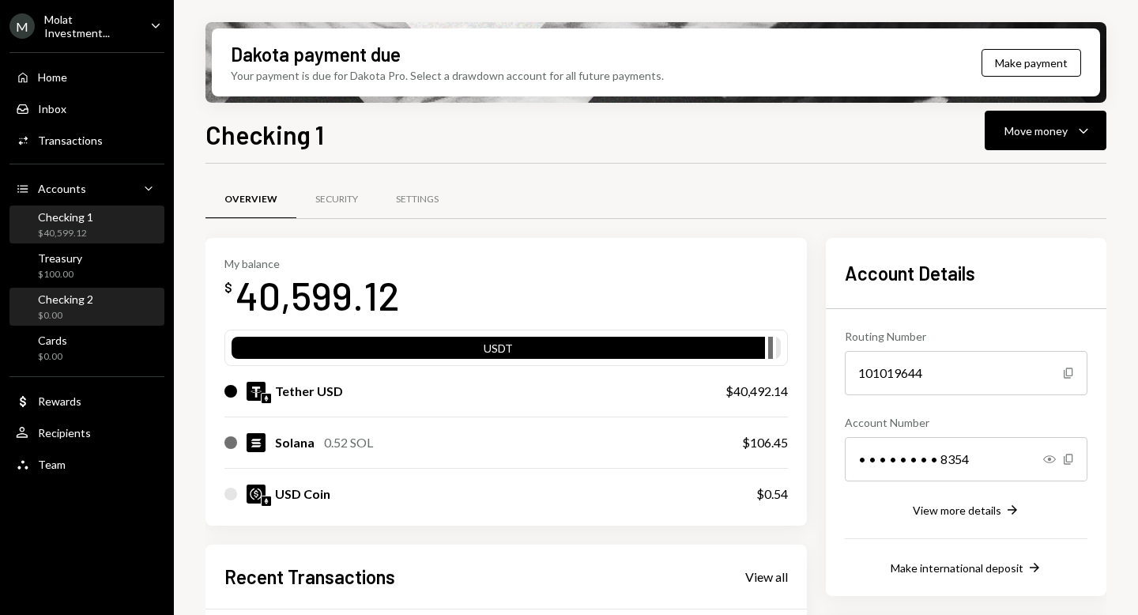
click at [79, 289] on div "Checking 2 $0.00" at bounding box center [87, 307] width 142 height 36
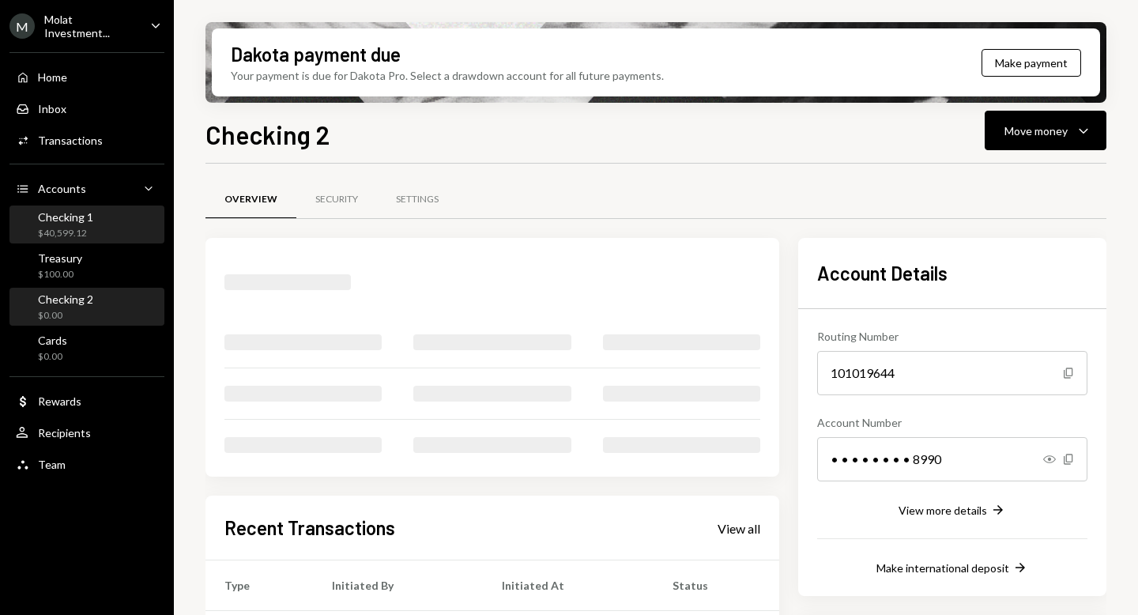
click at [70, 222] on div "Checking 1 $40,599.12" at bounding box center [65, 225] width 55 height 30
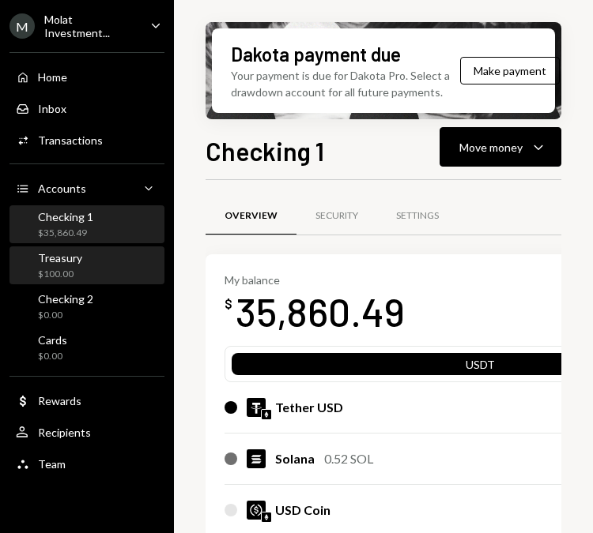
click at [50, 268] on div "$100.00" at bounding box center [60, 274] width 44 height 13
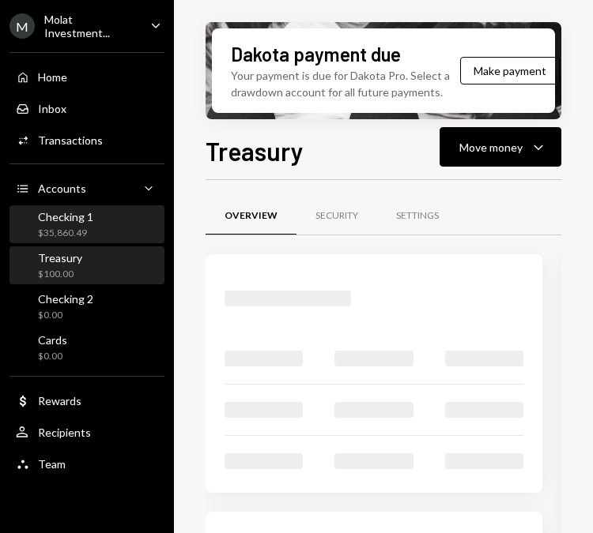
click at [62, 231] on div "$35,860.49" at bounding box center [65, 233] width 55 height 13
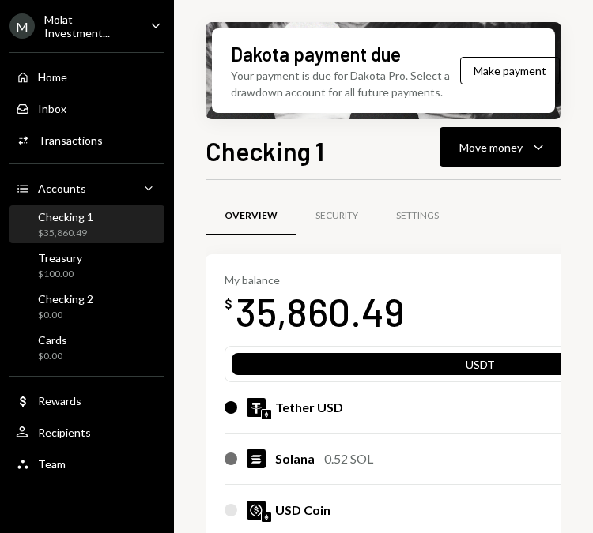
click at [115, 22] on div "Molat Investment..." at bounding box center [90, 26] width 93 height 27
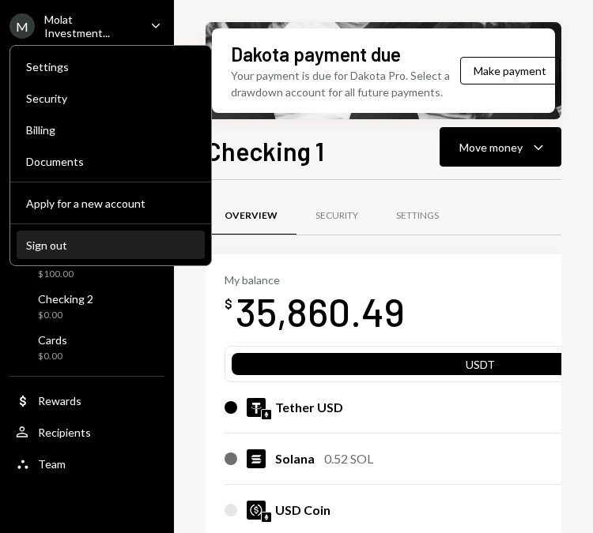
click at [81, 247] on div "Sign out" at bounding box center [110, 245] width 169 height 13
